Goal: Task Accomplishment & Management: Use online tool/utility

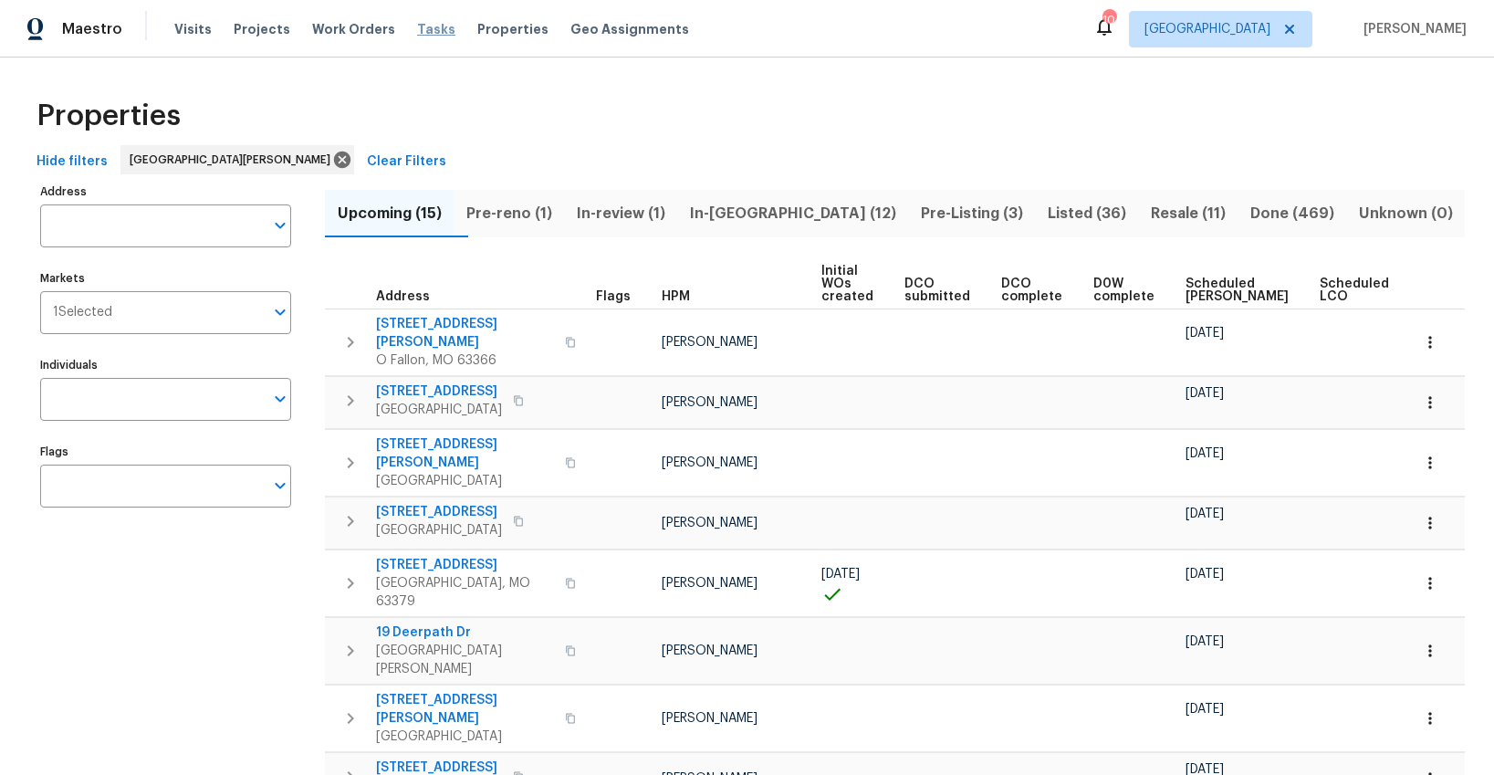
click at [420, 32] on span "Tasks" at bounding box center [436, 29] width 38 height 13
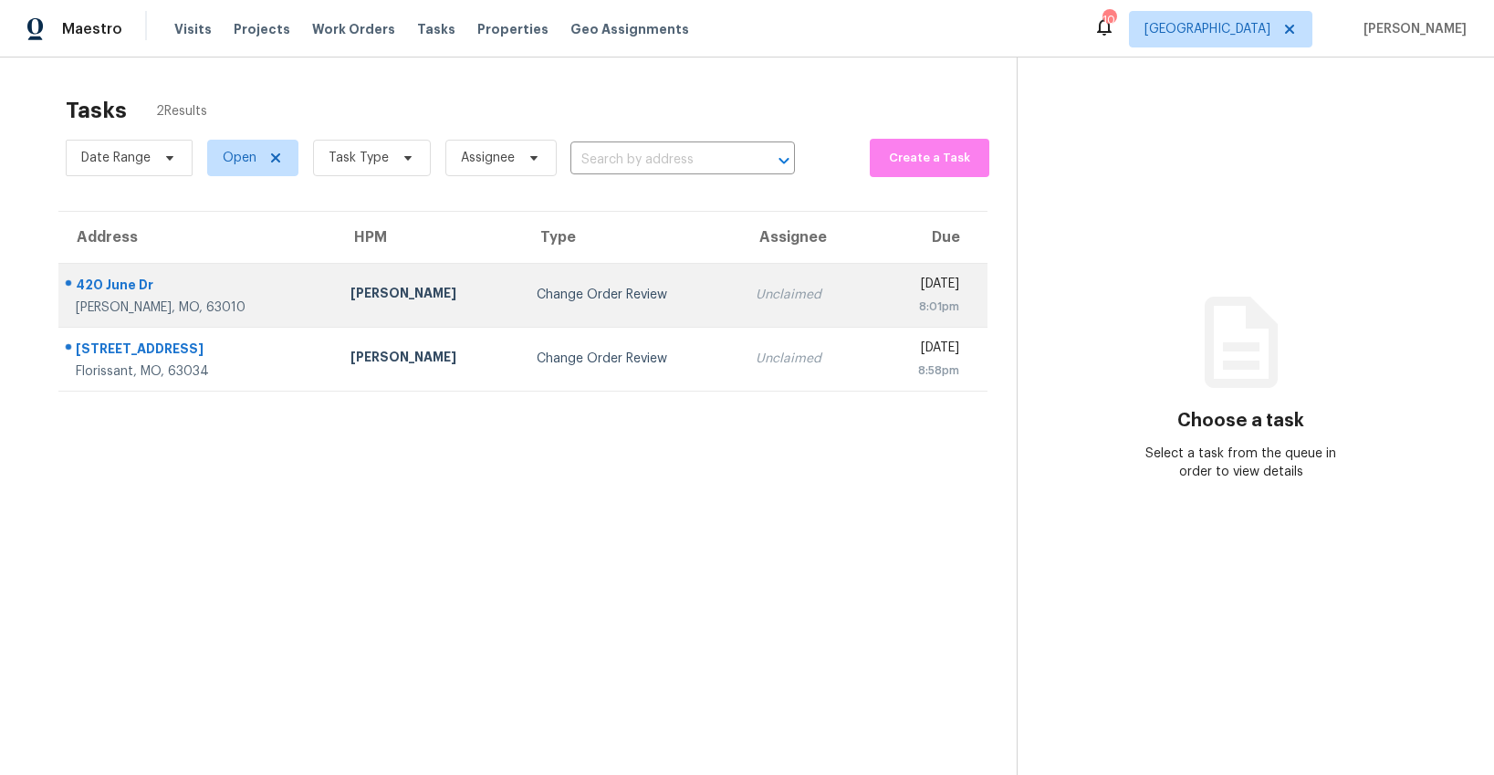
click at [537, 302] on div "Change Order Review" at bounding box center [632, 295] width 191 height 18
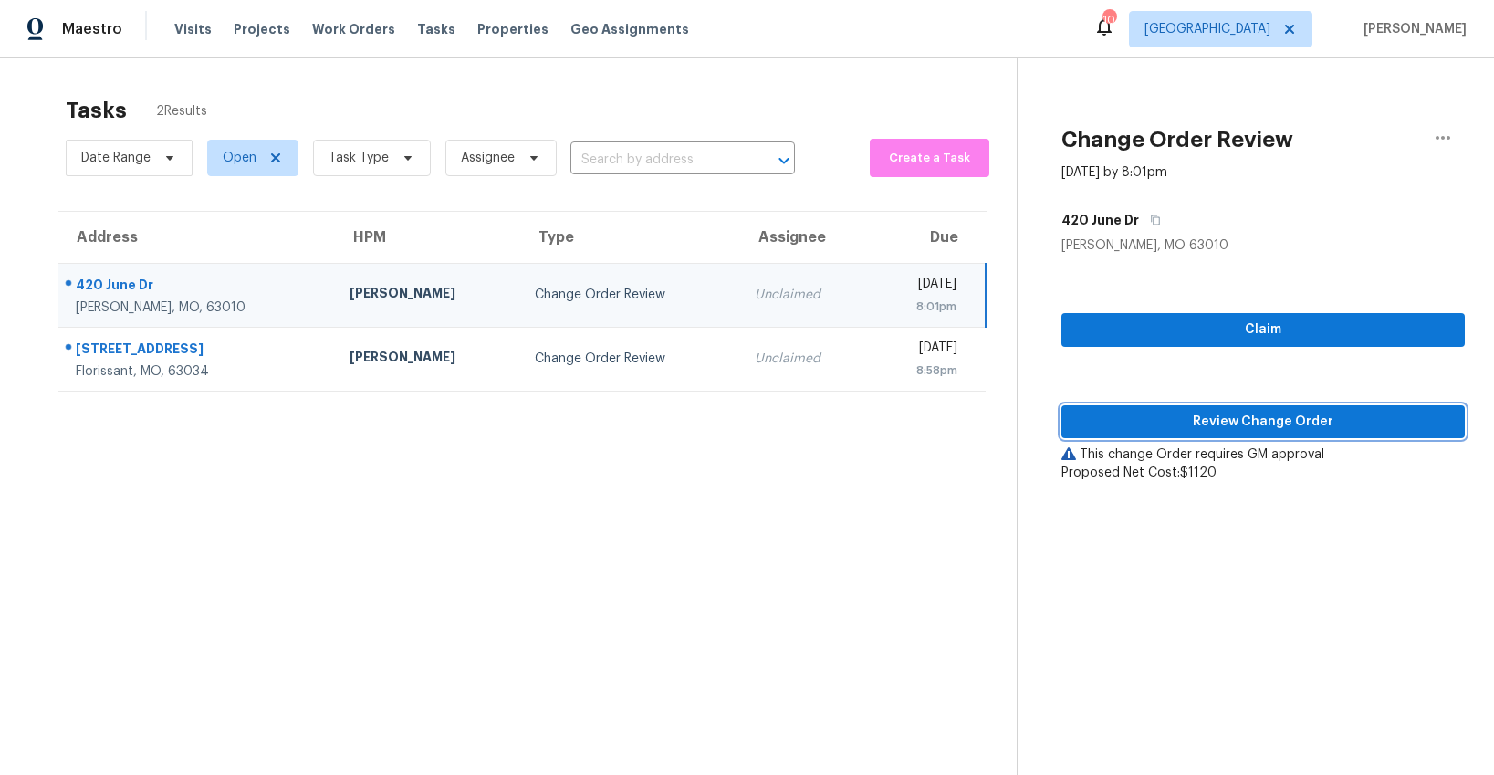
click at [1181, 423] on span "Review Change Order" at bounding box center [1263, 422] width 374 height 23
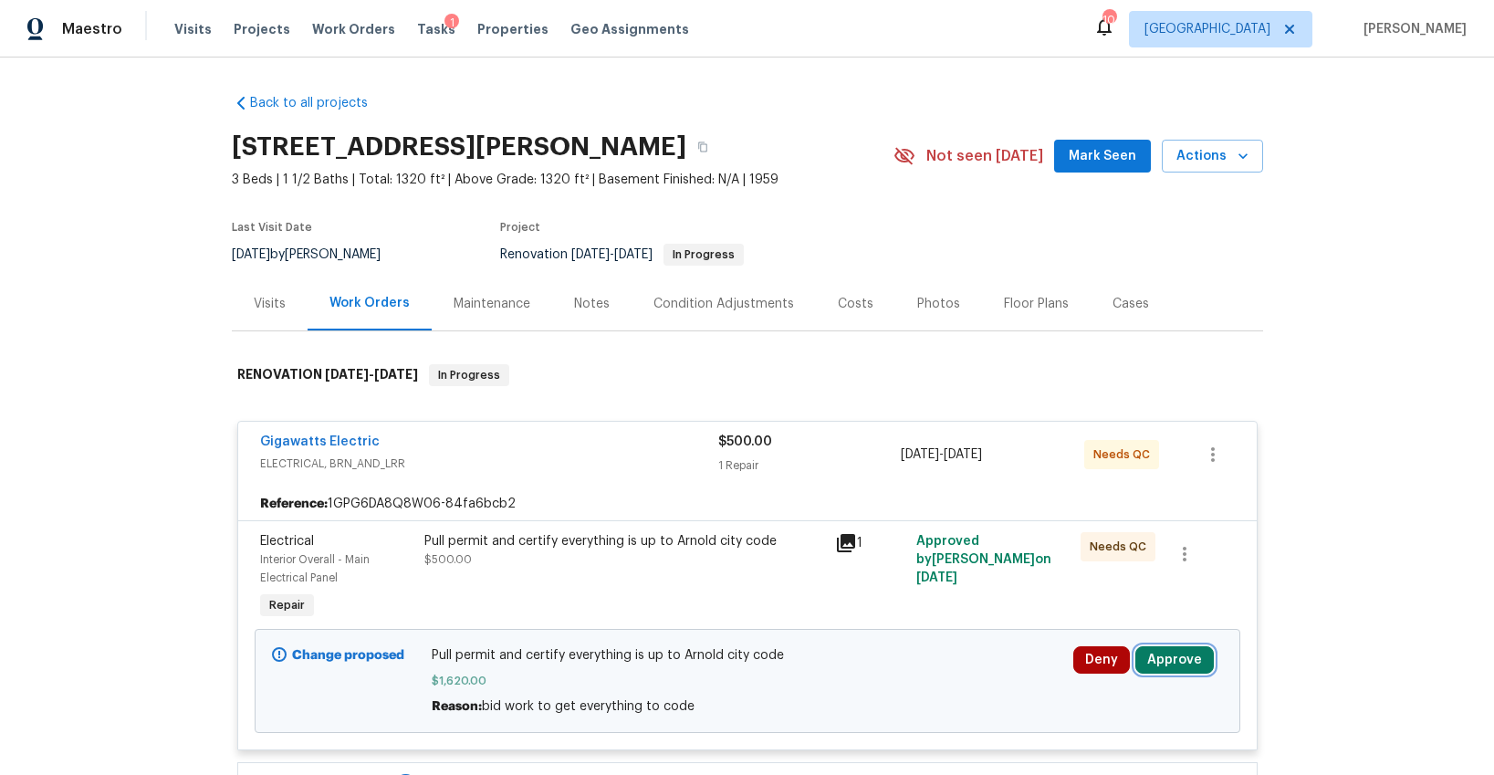
click at [1158, 659] on button "Approve" at bounding box center [1175, 659] width 79 height 27
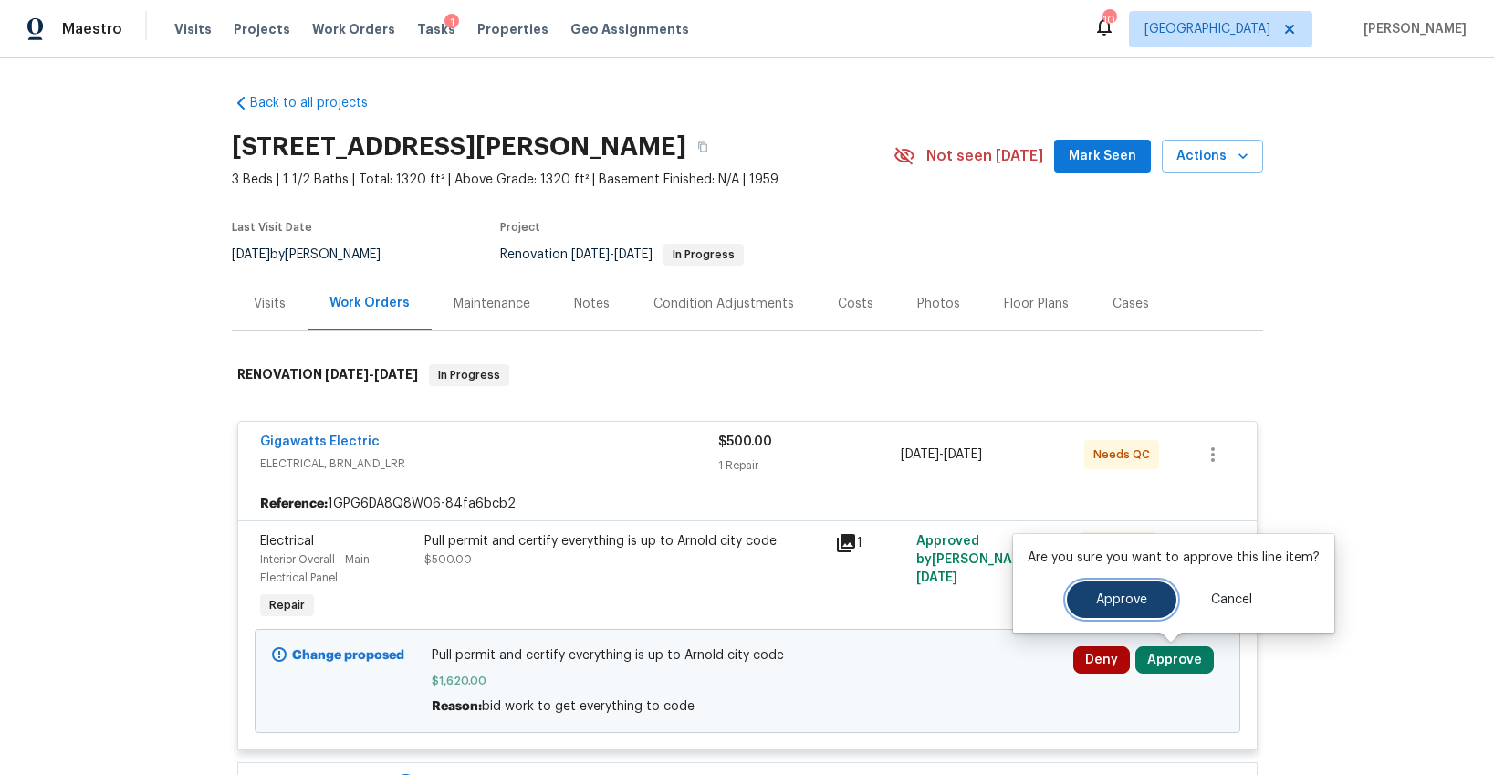
click at [1109, 610] on button "Approve" at bounding box center [1122, 600] width 110 height 37
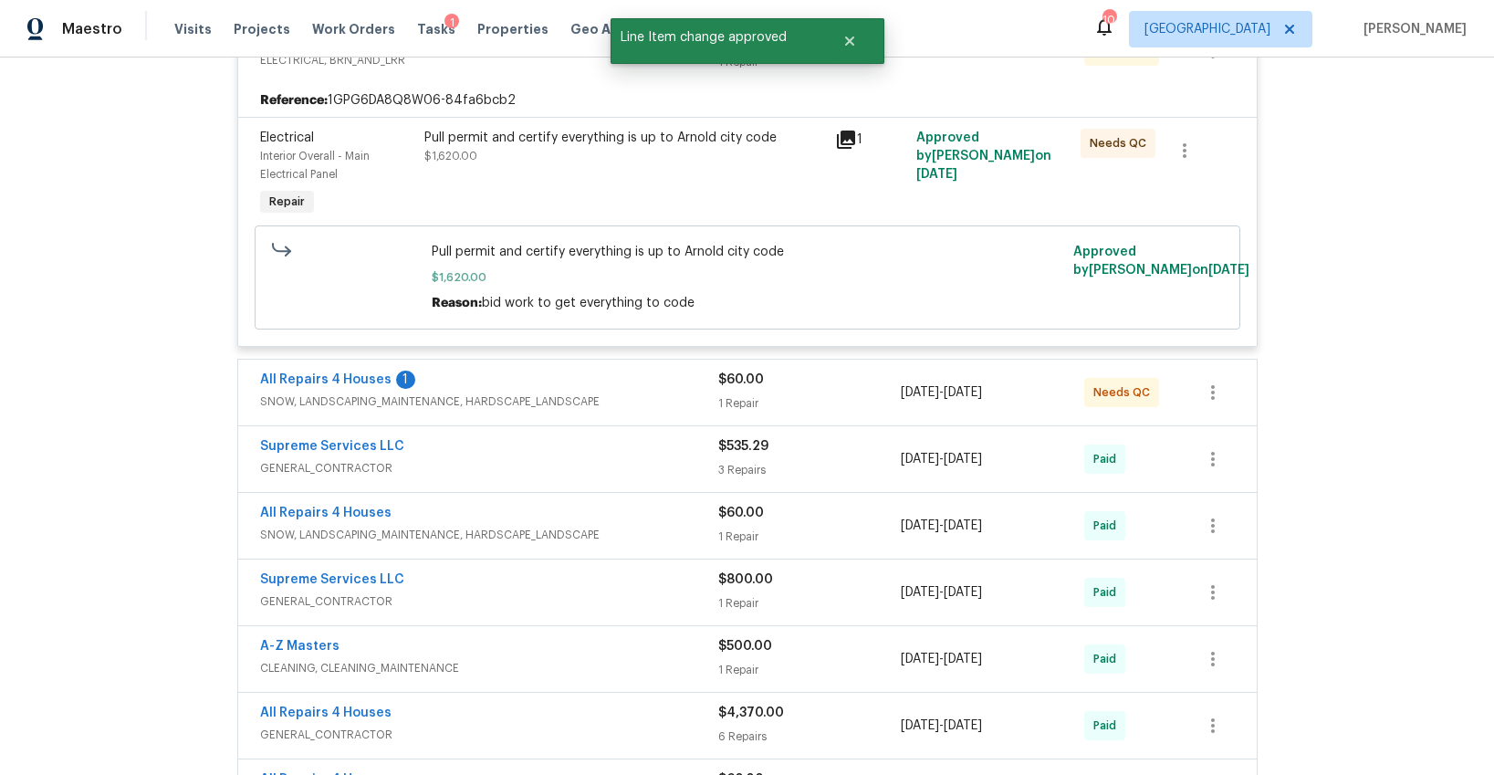
scroll to position [545, 0]
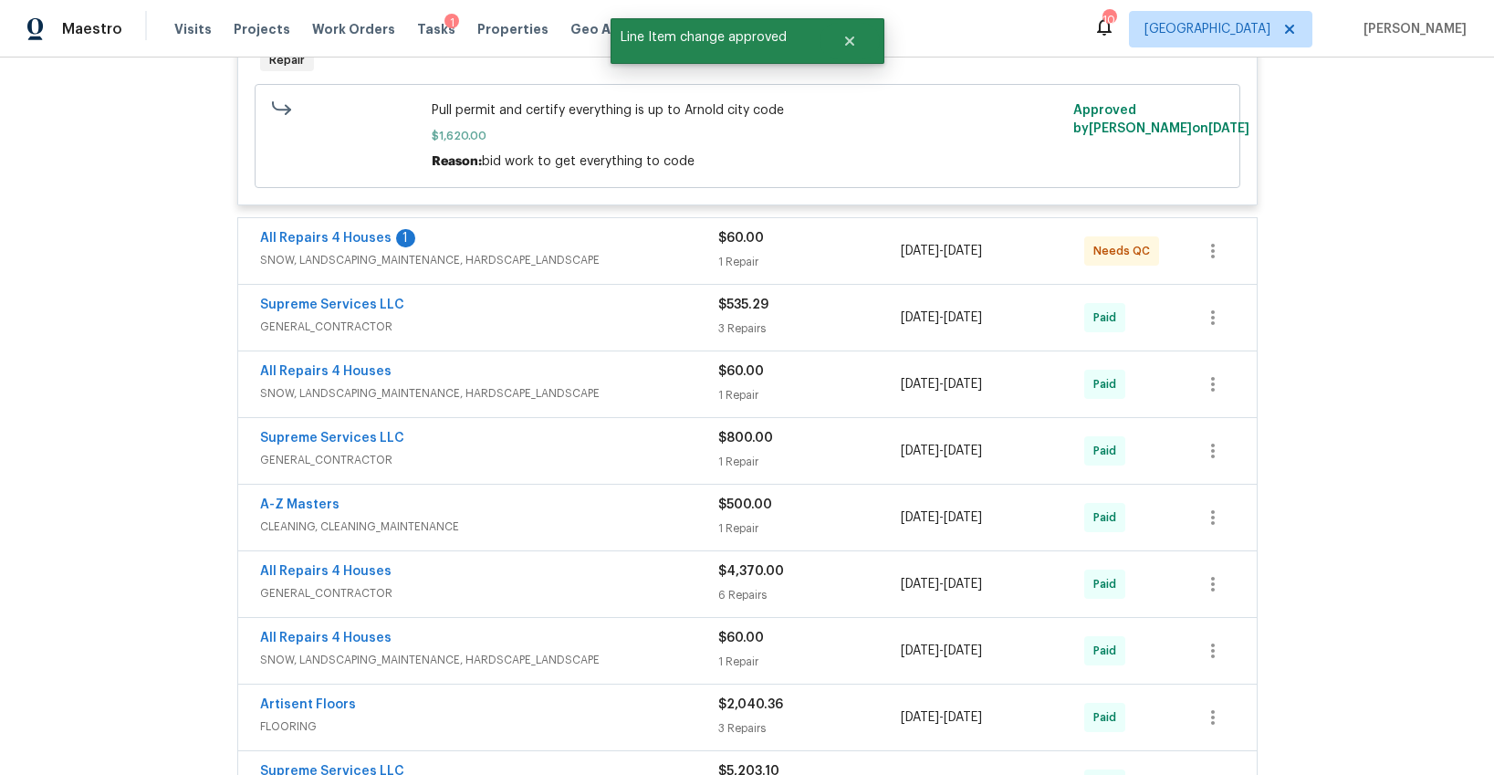
click at [655, 270] on div "All Repairs 4 Houses 1 SNOW, LANDSCAPING_MAINTENANCE, HARDSCAPE_LANDSCAPE" at bounding box center [489, 251] width 458 height 44
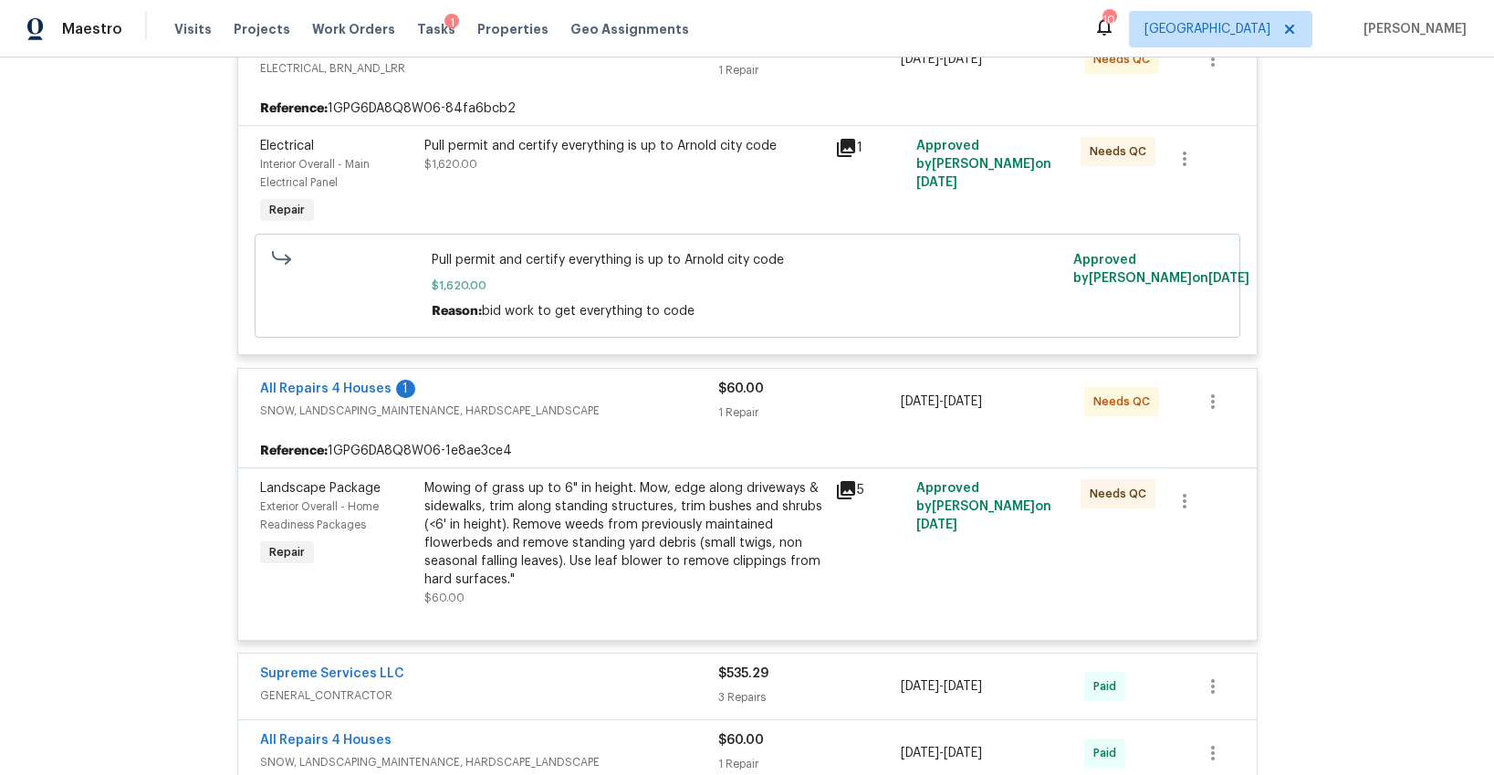
scroll to position [0, 0]
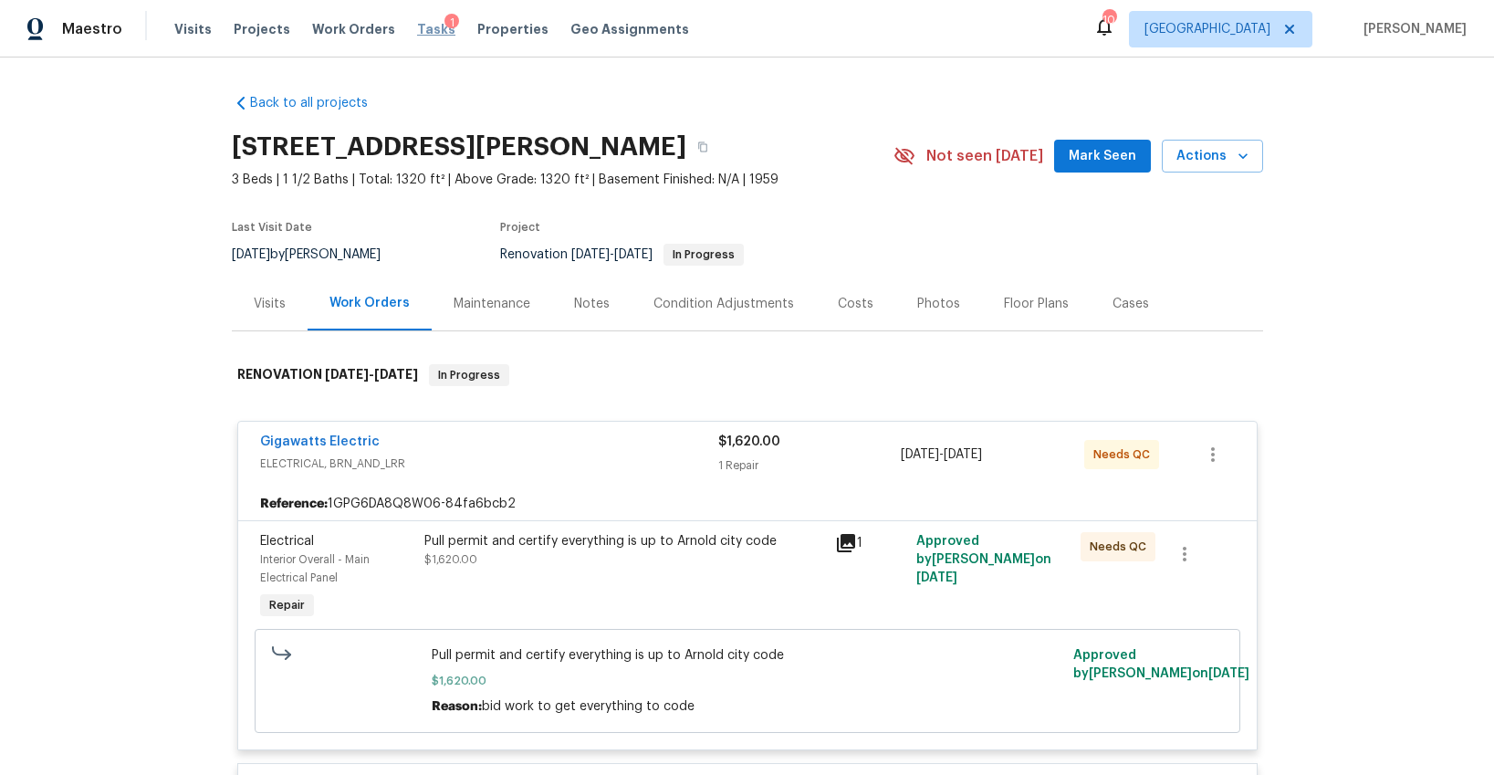
click at [428, 33] on span "Tasks" at bounding box center [436, 29] width 38 height 13
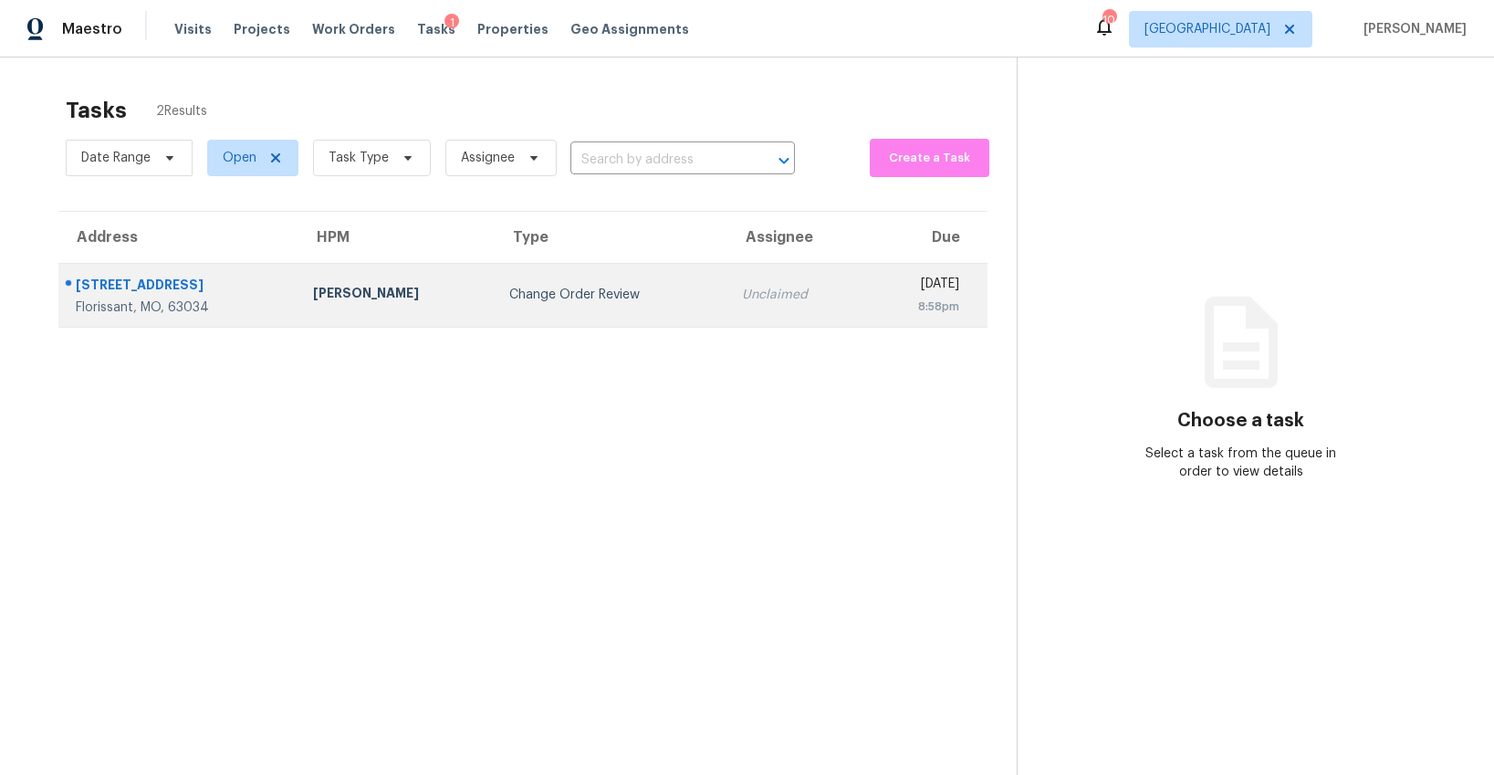
click at [549, 302] on div "Change Order Review" at bounding box center [610, 295] width 203 height 18
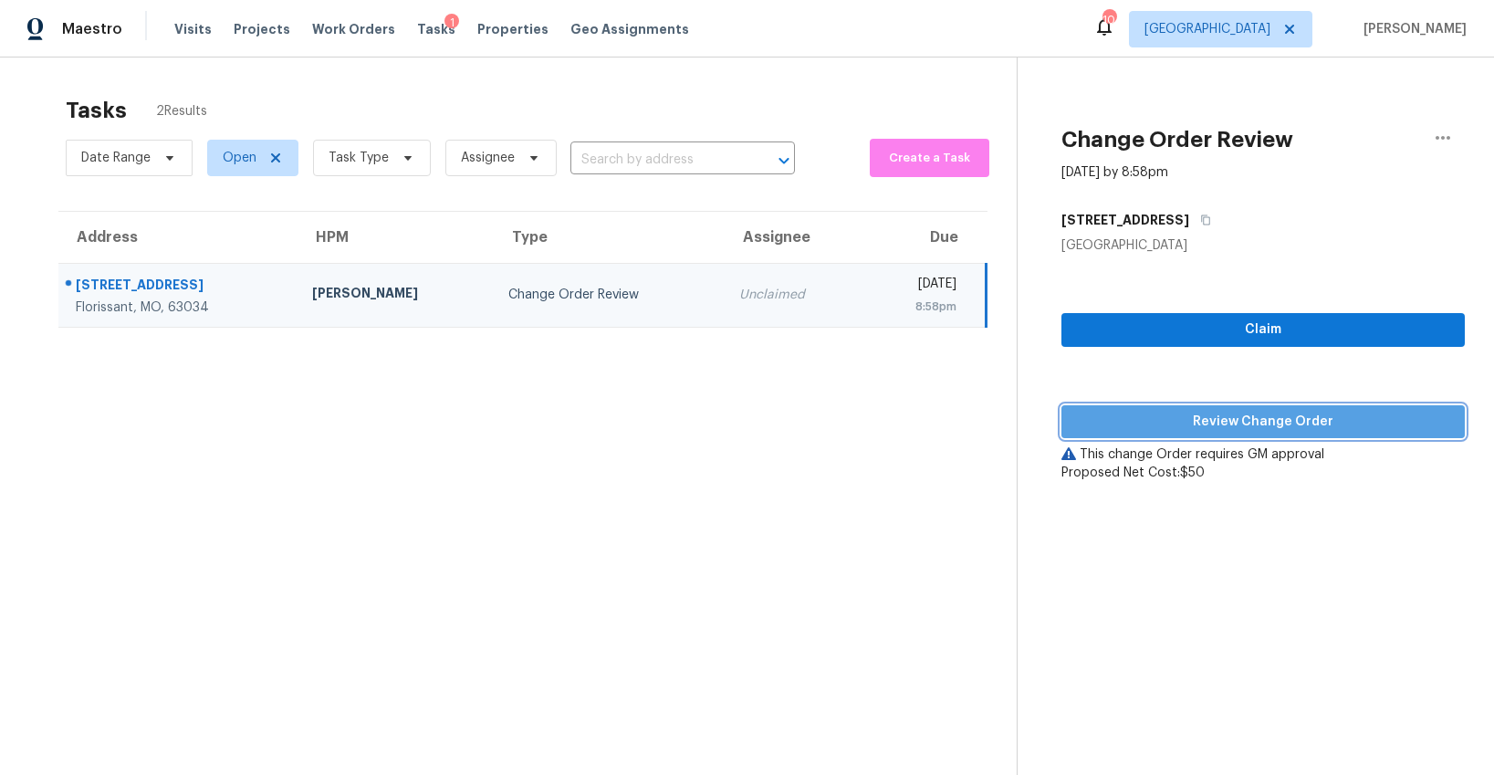
click at [1193, 427] on span "Review Change Order" at bounding box center [1263, 422] width 374 height 23
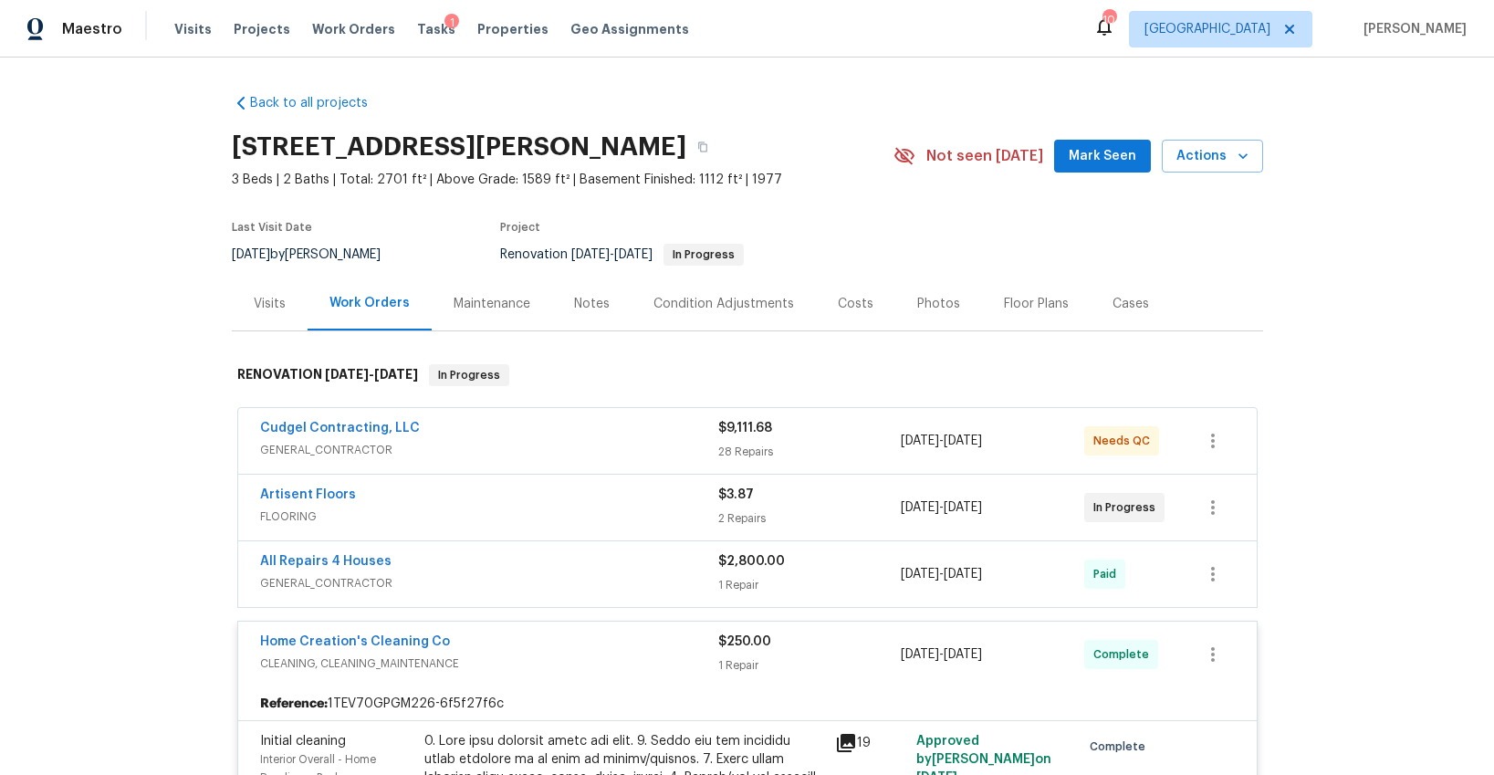
click at [627, 437] on div "Cudgel Contracting, LLC" at bounding box center [489, 430] width 458 height 22
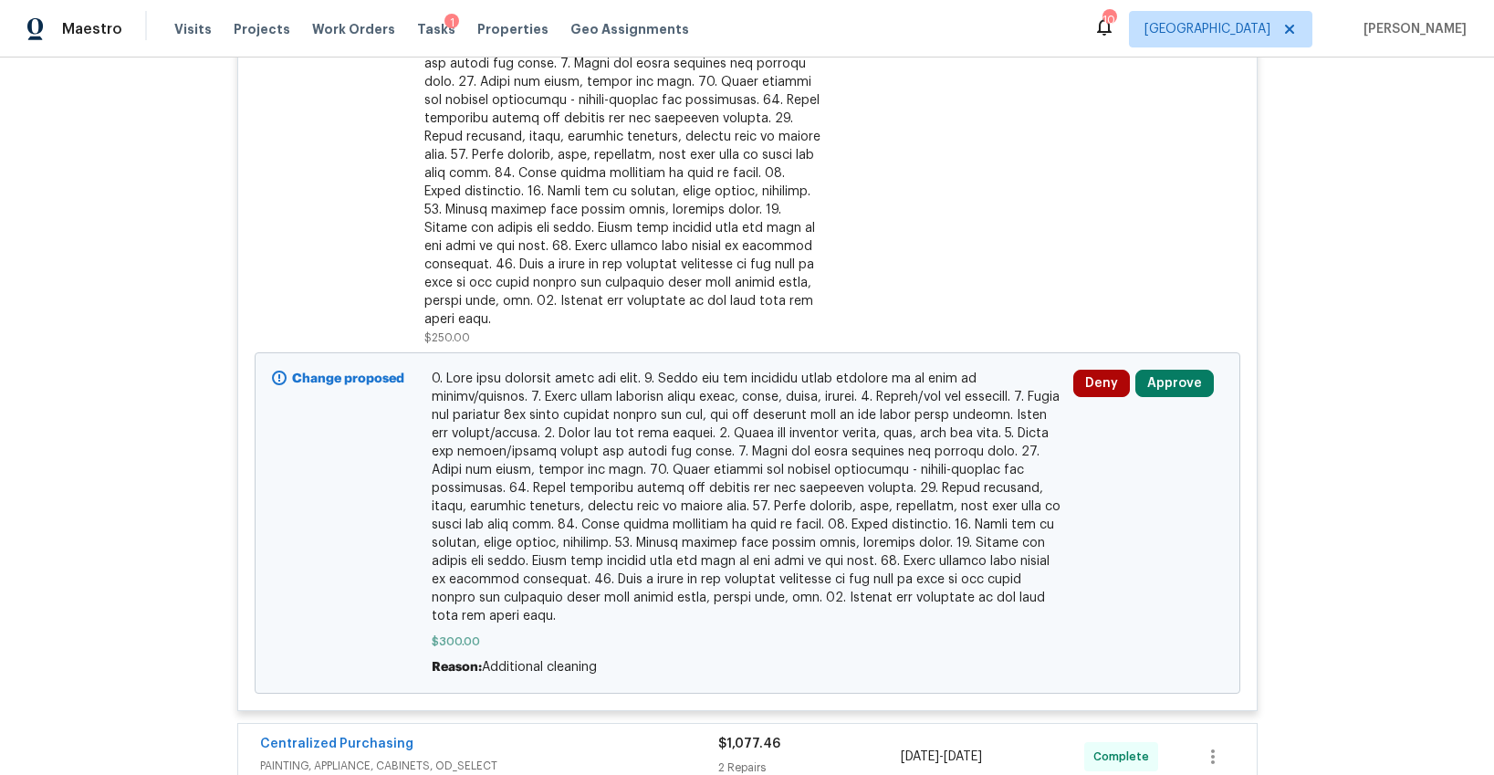
scroll to position [4586, 0]
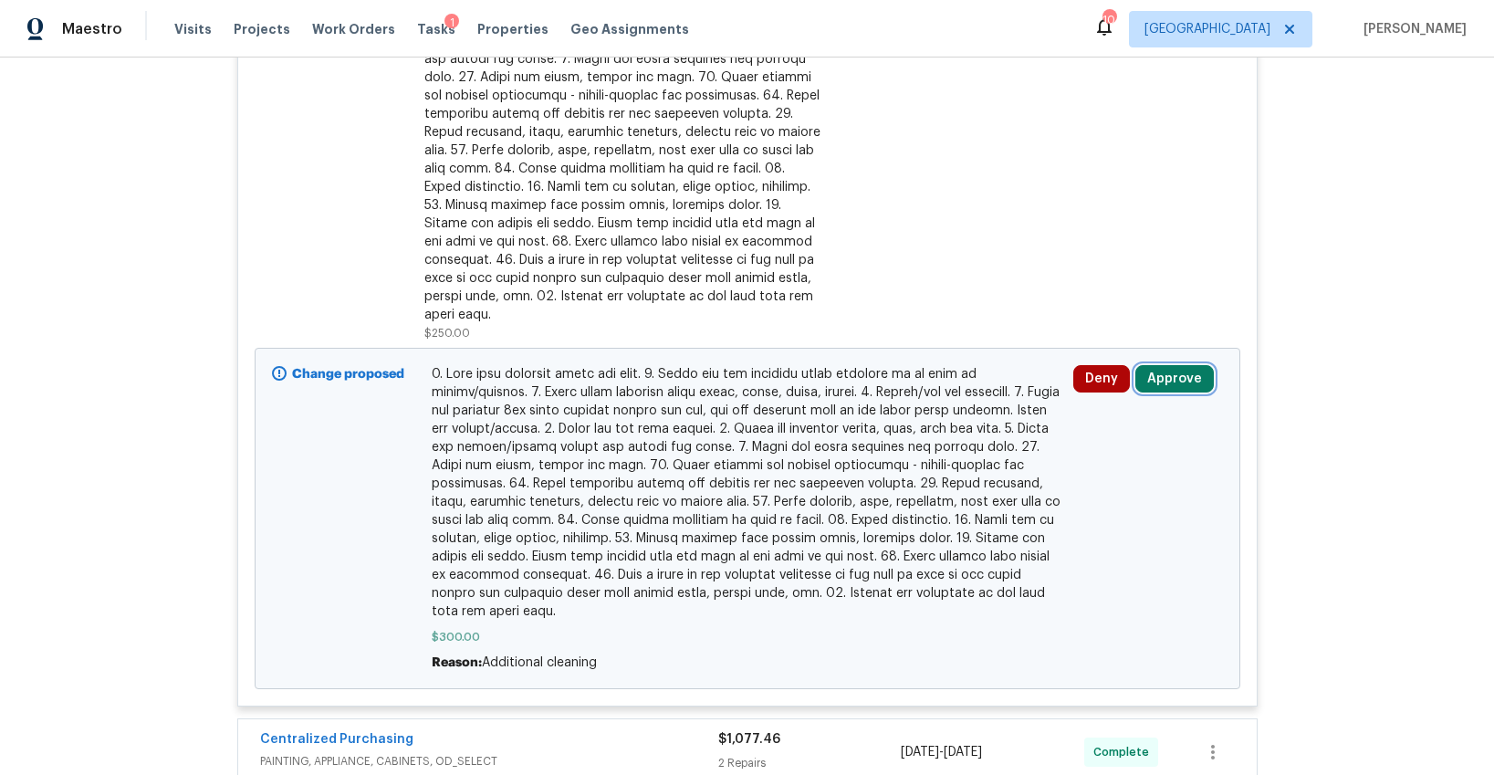
click at [1184, 365] on button "Approve" at bounding box center [1175, 378] width 79 height 27
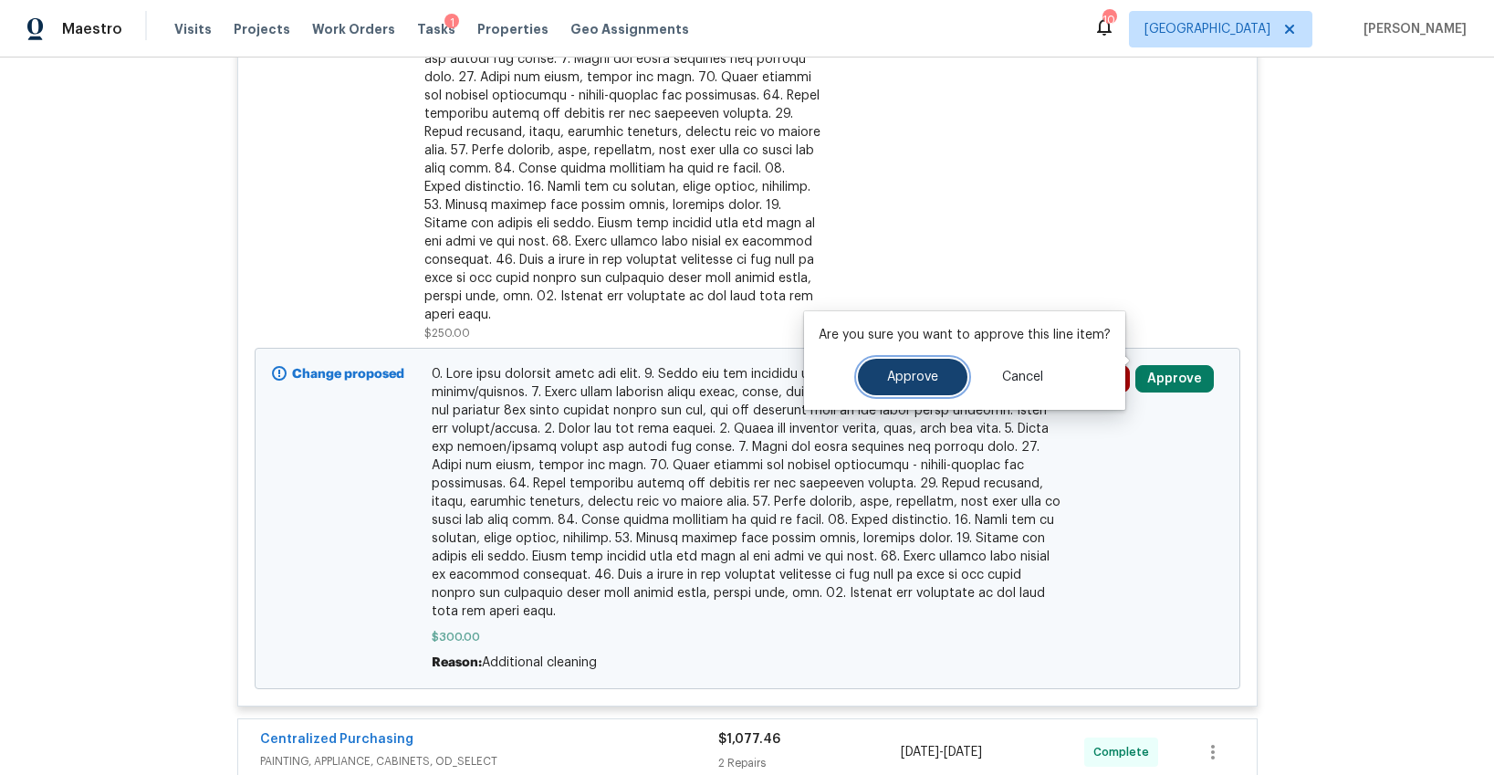
click at [919, 368] on button "Approve" at bounding box center [913, 377] width 110 height 37
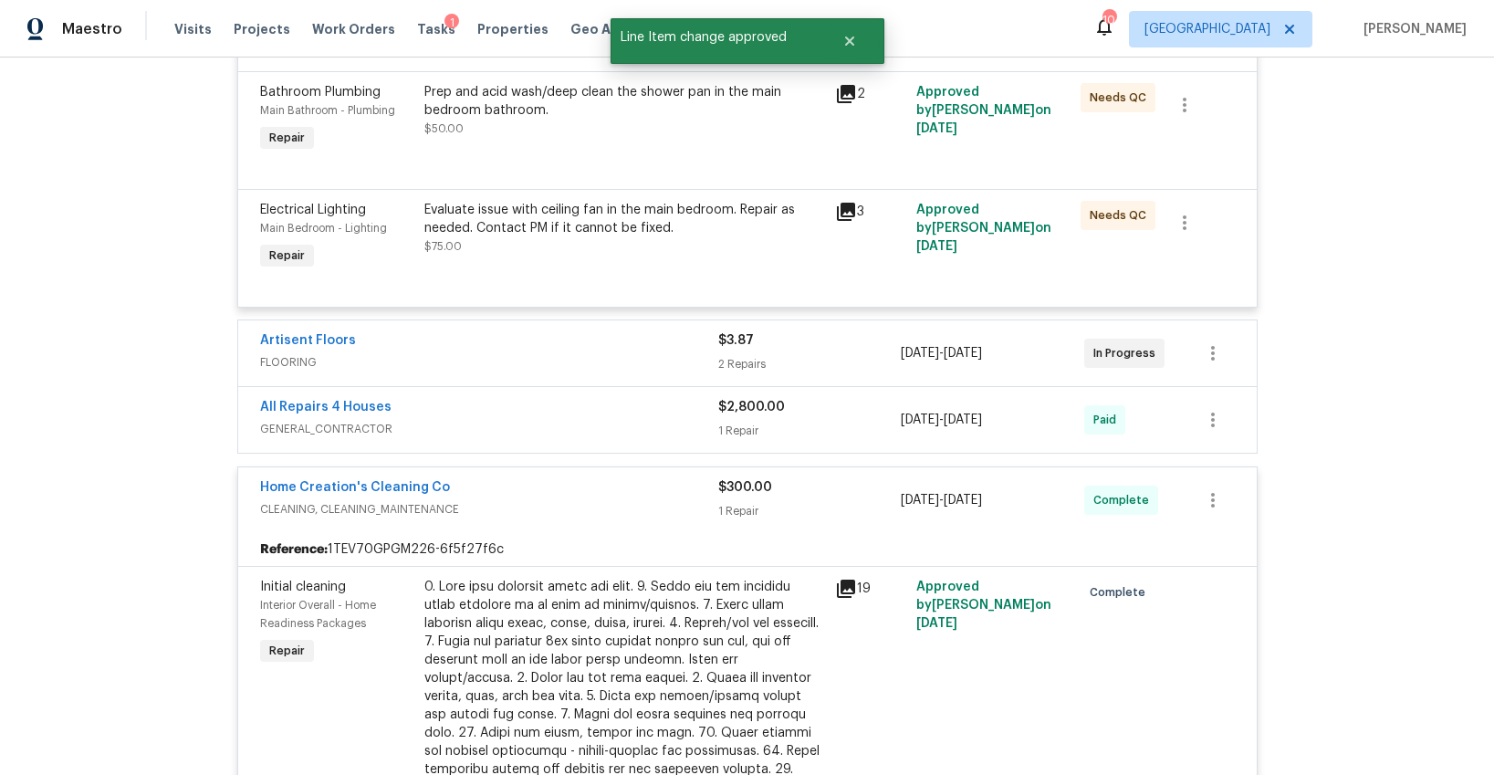
scroll to position [3917, 0]
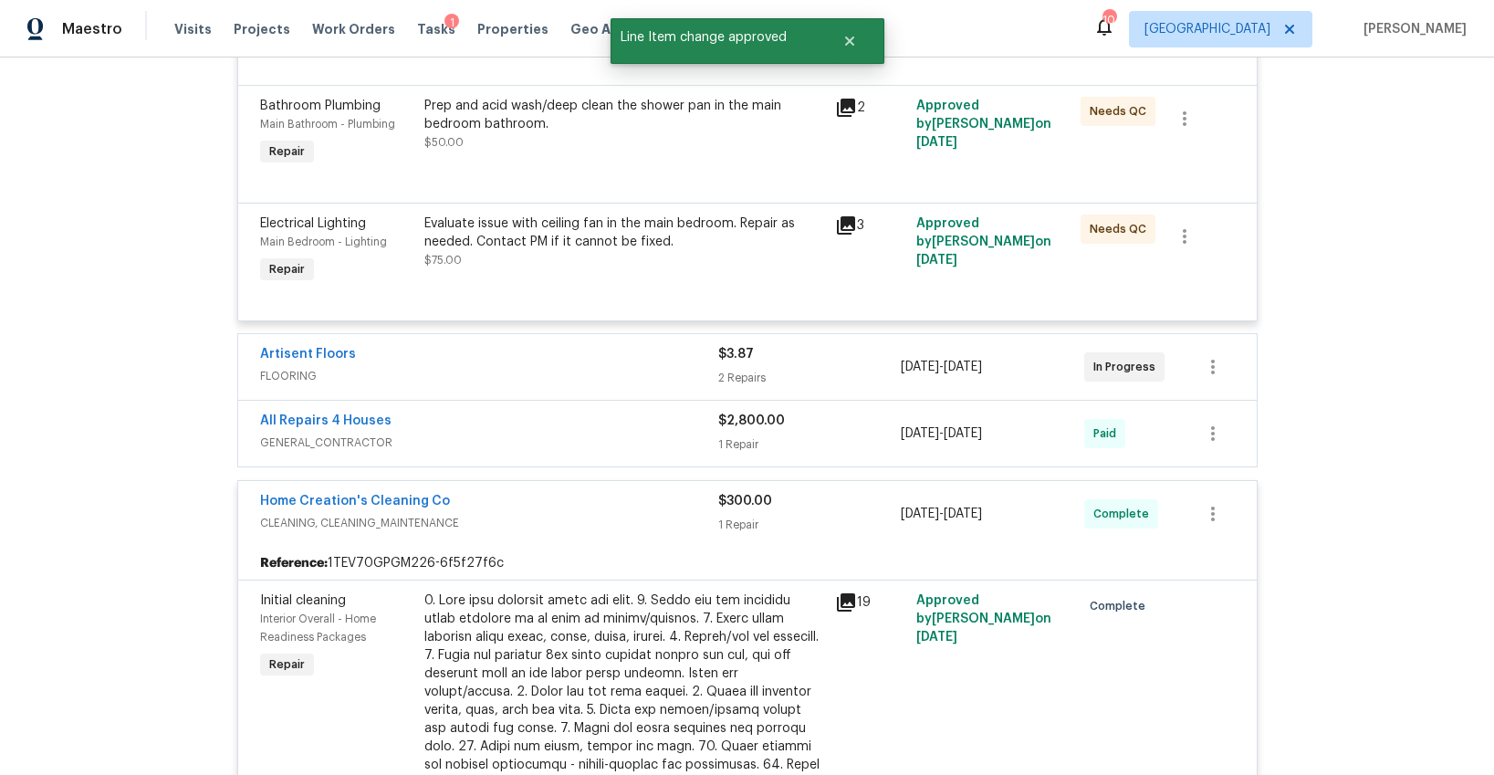
click at [580, 374] on span "FLOORING" at bounding box center [489, 376] width 458 height 18
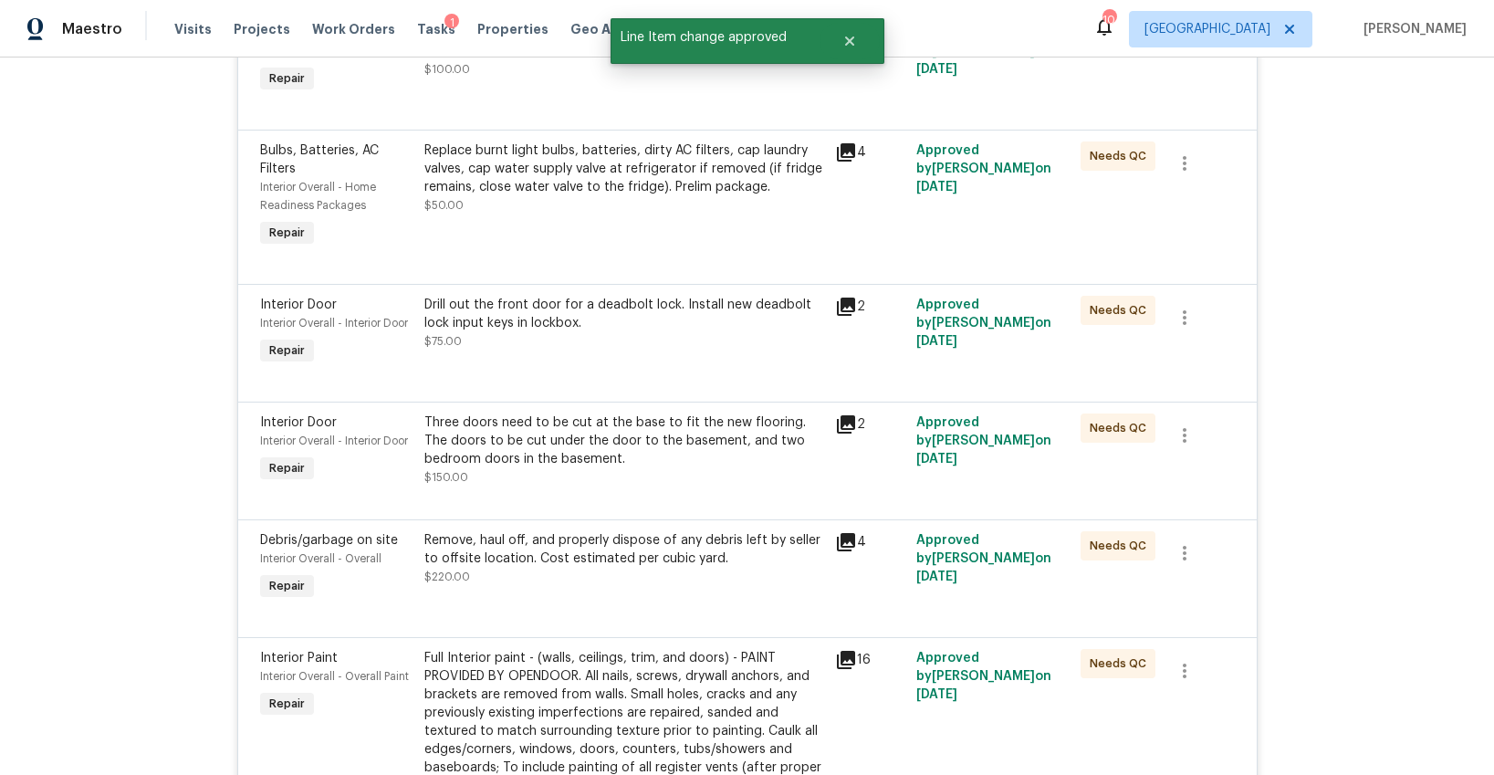
scroll to position [0, 0]
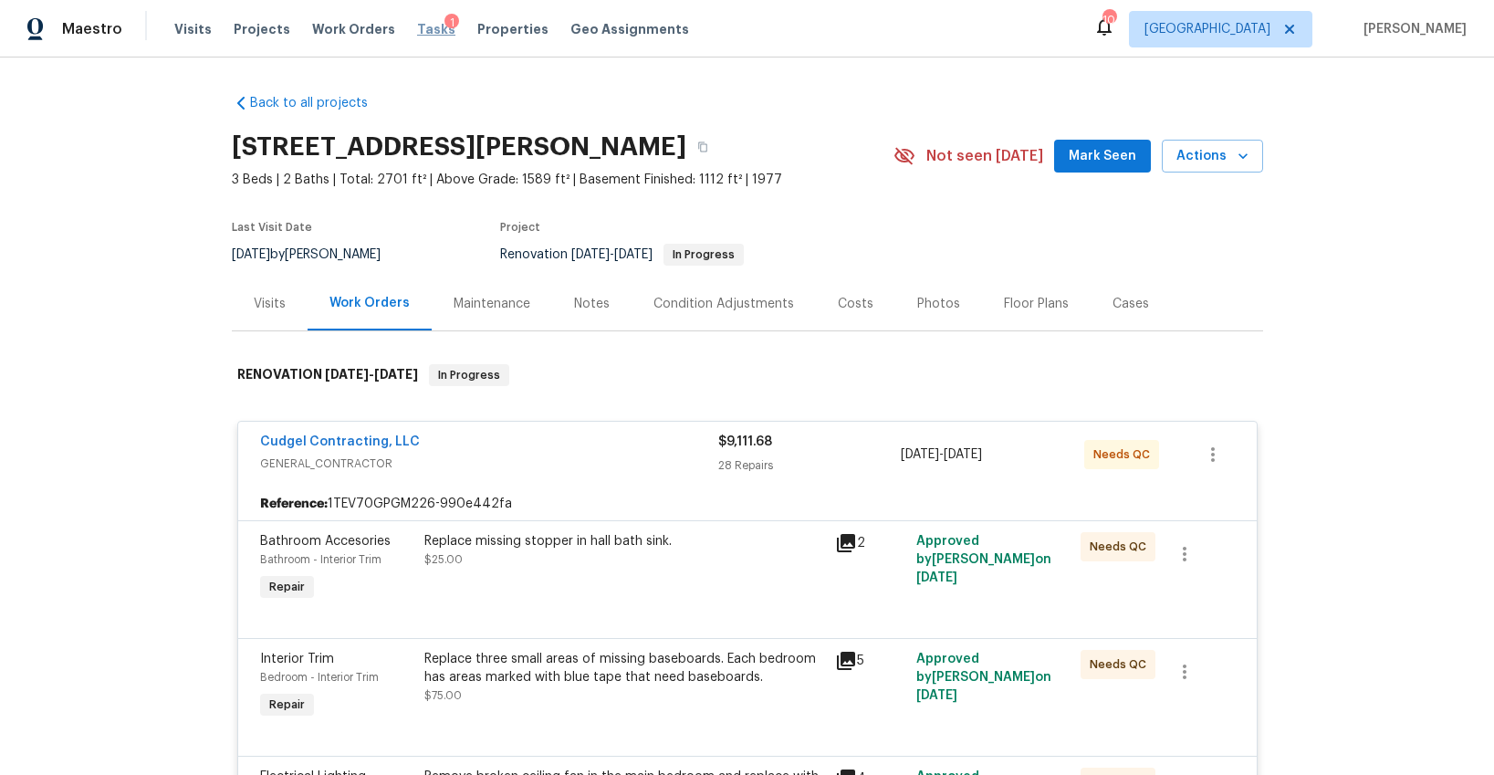
click at [424, 29] on span "Tasks" at bounding box center [436, 29] width 38 height 13
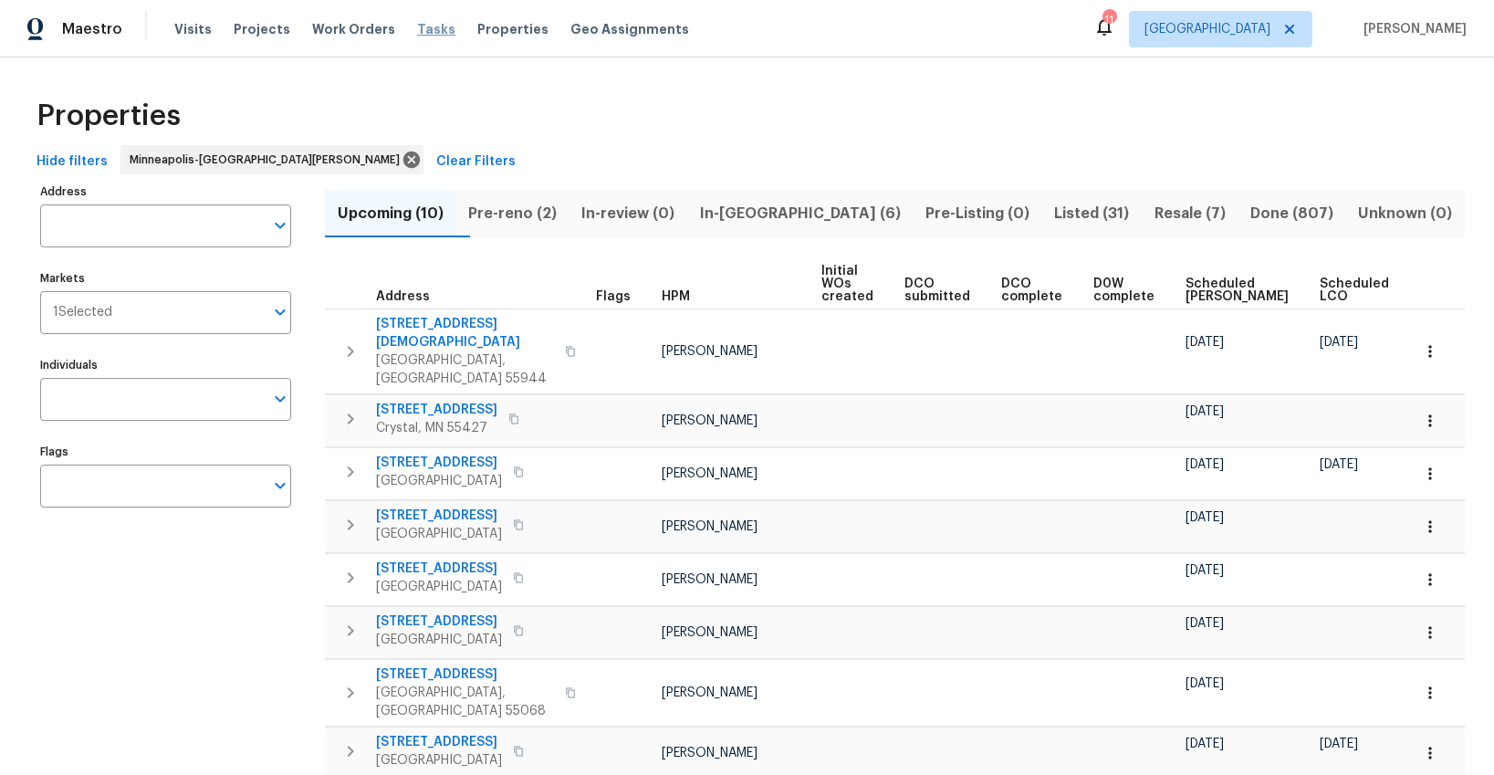
click at [417, 35] on span "Tasks" at bounding box center [436, 29] width 38 height 13
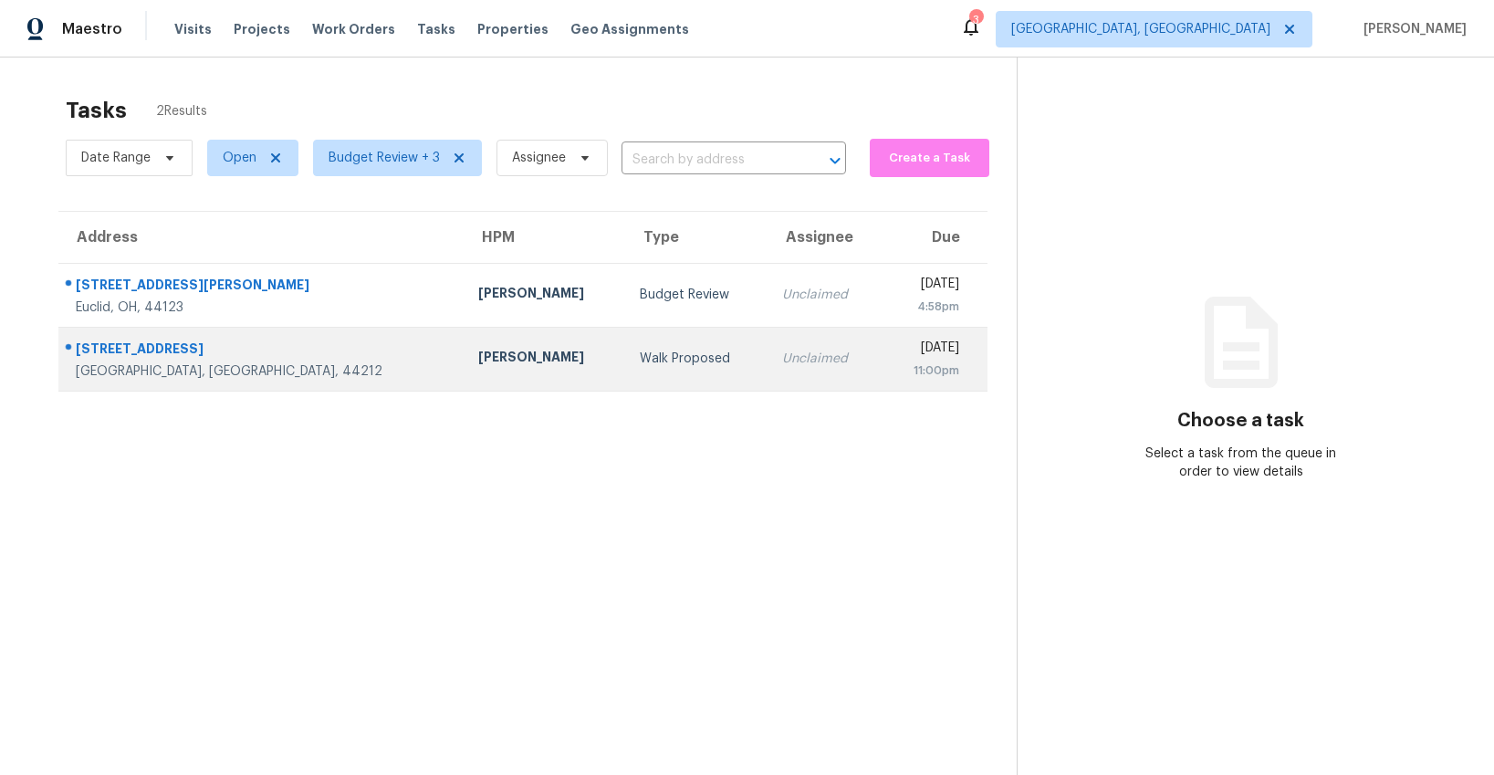
click at [625, 371] on td "Walk Proposed" at bounding box center [696, 359] width 143 height 64
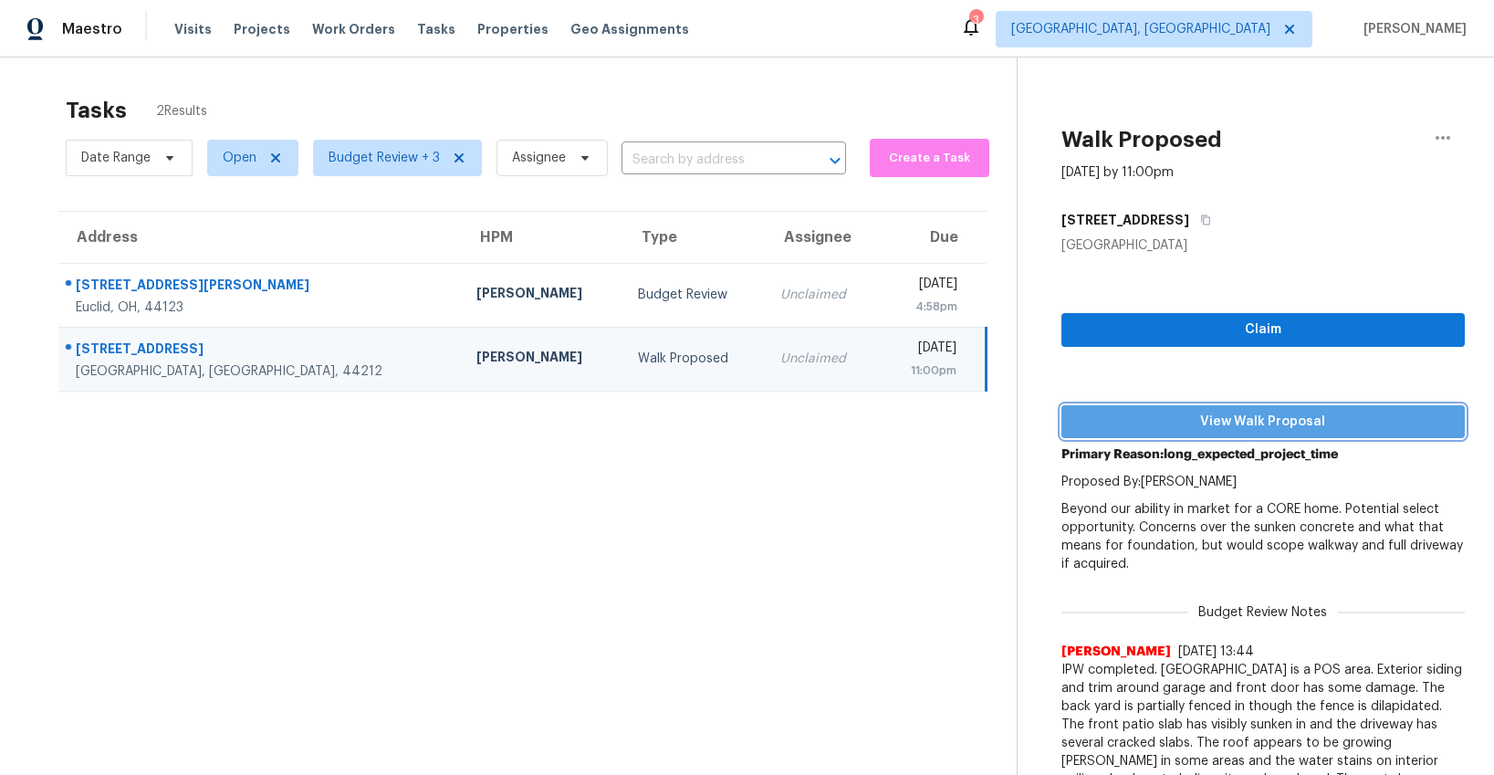
click at [1257, 423] on span "View Walk Proposal" at bounding box center [1263, 422] width 374 height 23
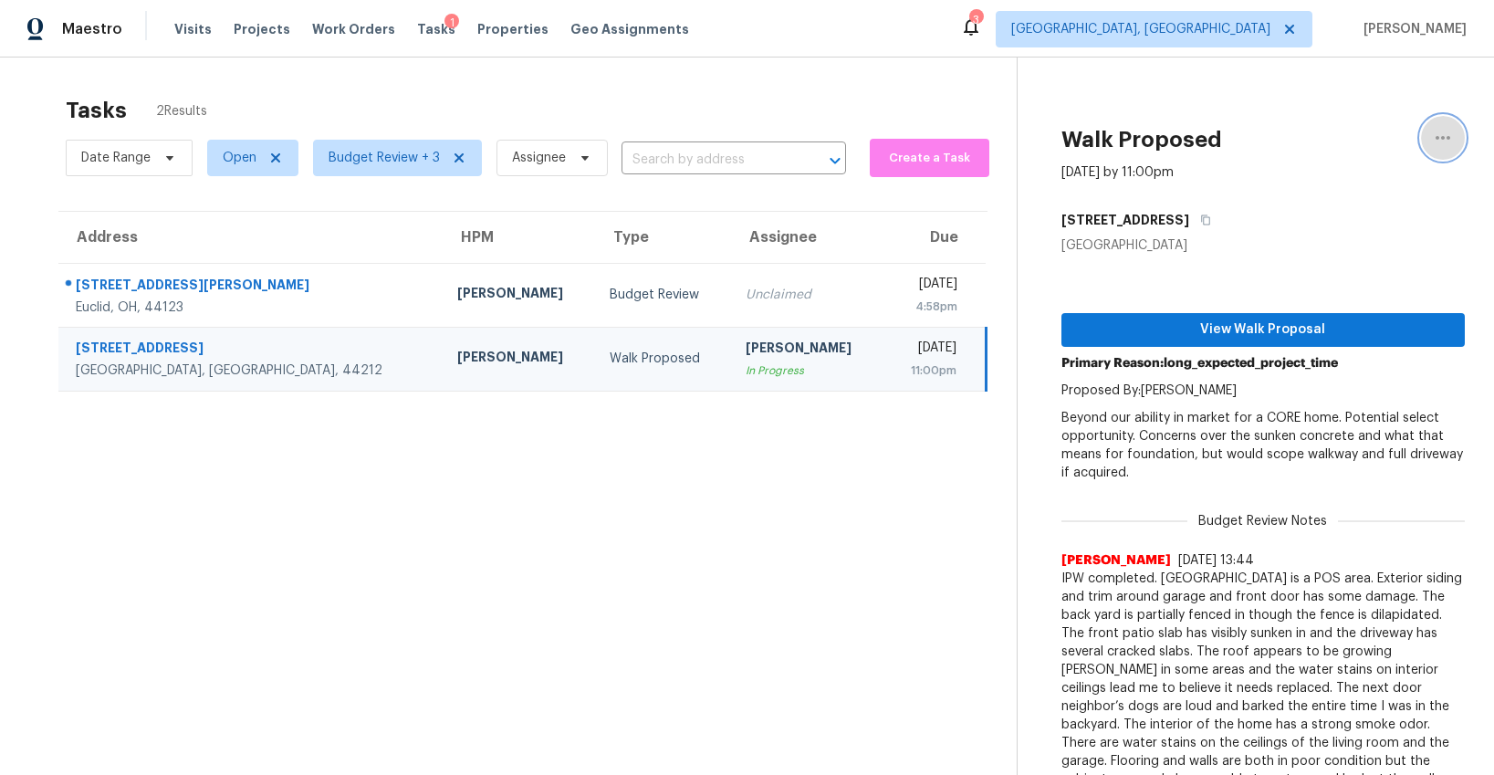
click at [1443, 131] on icon "button" at bounding box center [1443, 138] width 22 height 22
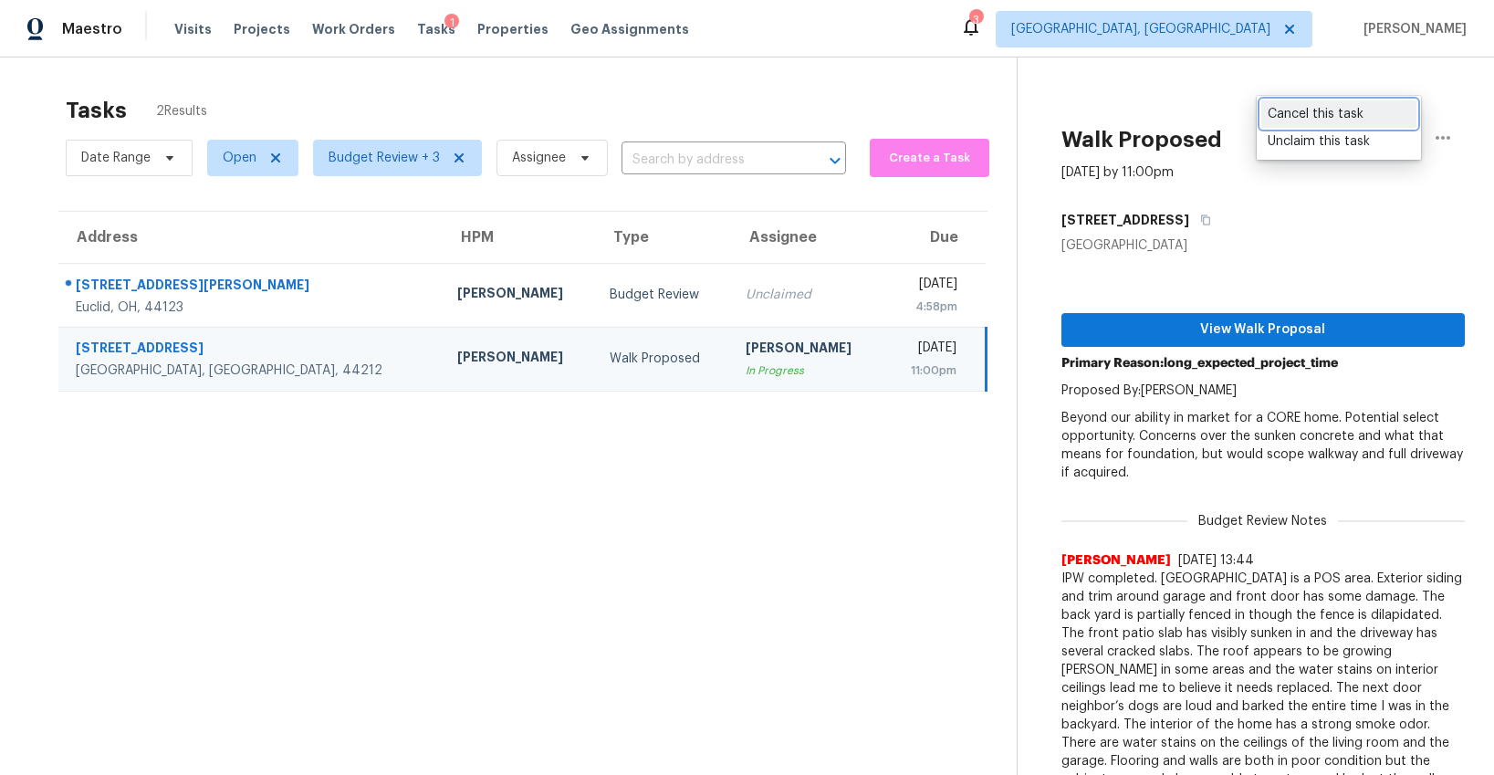
click at [1304, 117] on div "Cancel this task" at bounding box center [1339, 114] width 142 height 18
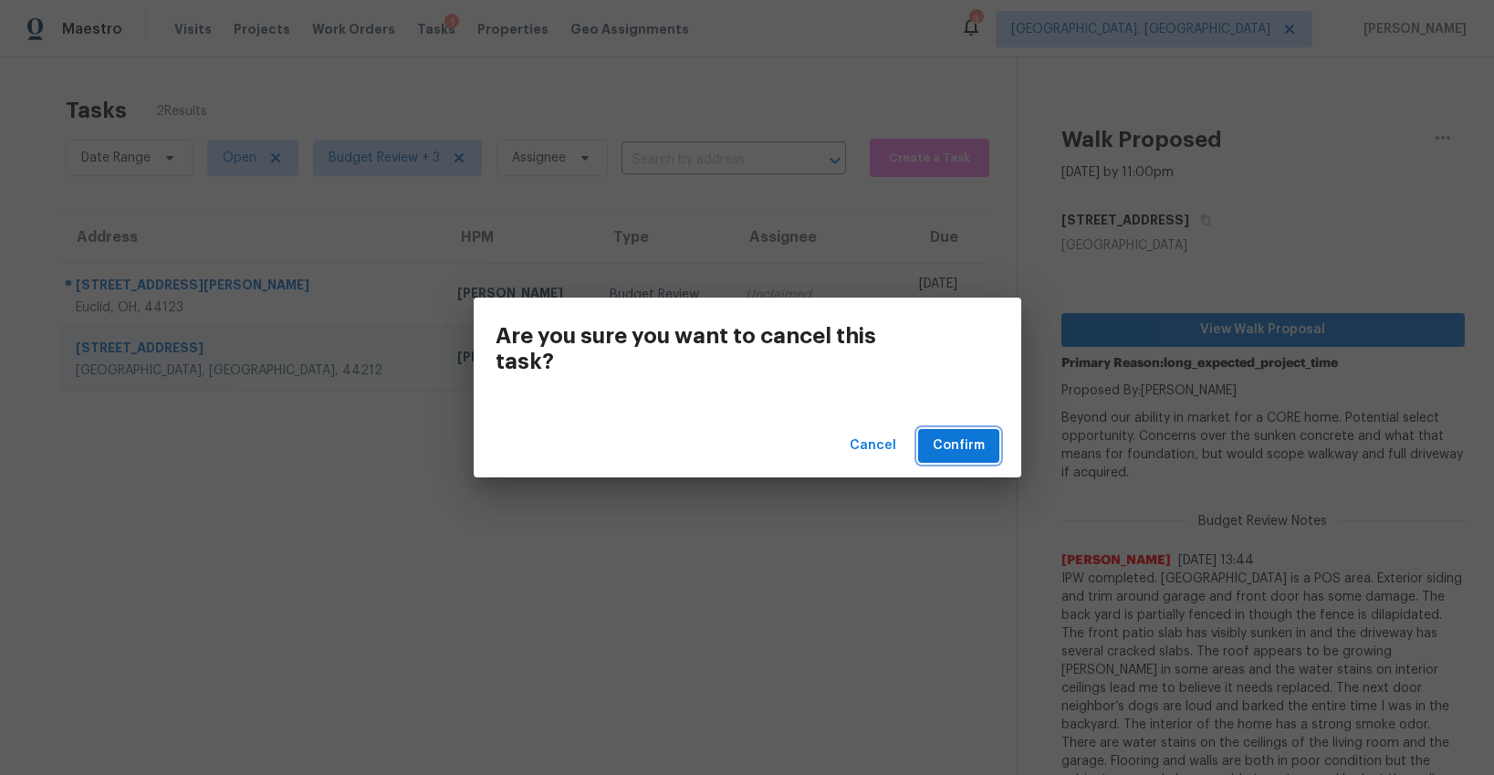
click at [959, 448] on span "Confirm" at bounding box center [959, 446] width 52 height 23
